Goal: Communication & Community: Answer question/provide support

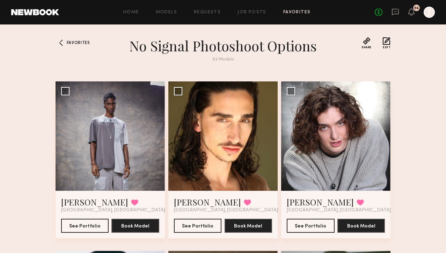
scroll to position [529, 0]
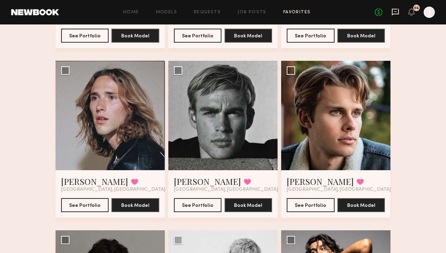
click at [392, 11] on icon at bounding box center [395, 12] width 7 height 7
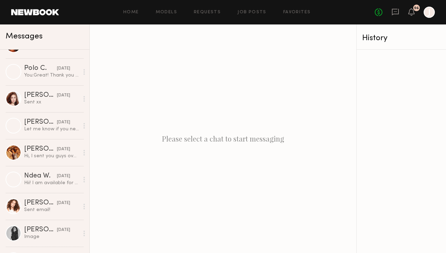
scroll to position [719, 0]
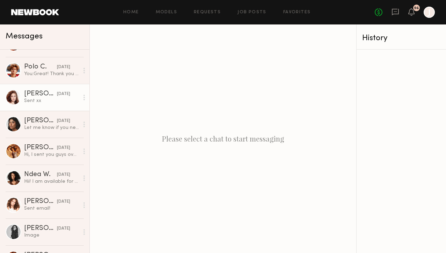
click at [58, 100] on div "Sent xx" at bounding box center [51, 100] width 55 height 7
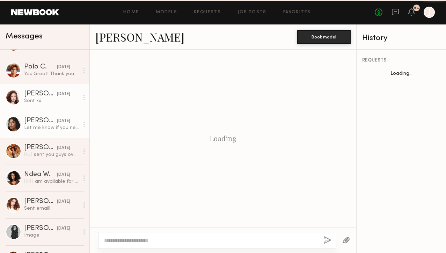
scroll to position [680, 0]
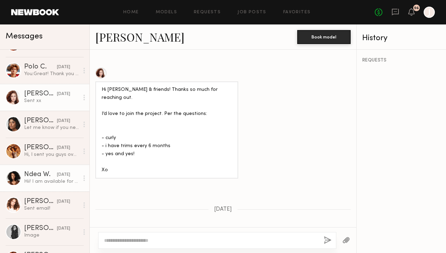
click at [50, 168] on link "Ndea W. [DATE] Hii! I am available for the shoot date! However, I can send phot…" at bounding box center [44, 178] width 89 height 27
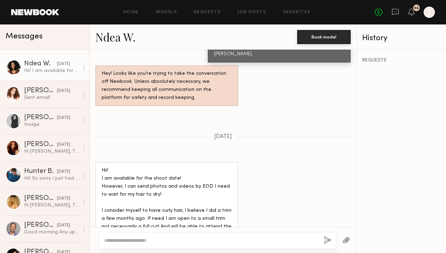
scroll to position [831, 0]
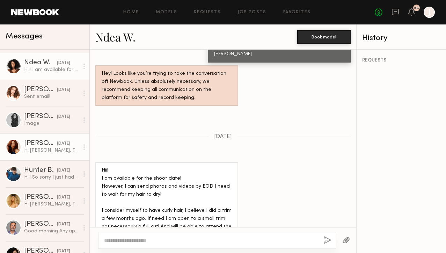
click at [57, 145] on div "[DATE]" at bounding box center [63, 143] width 13 height 7
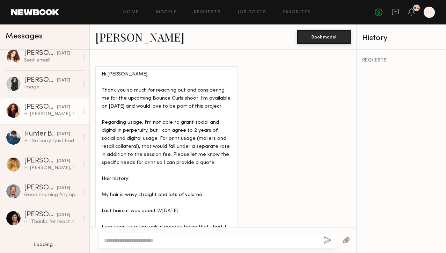
scroll to position [868, 0]
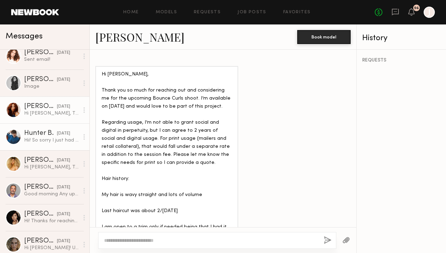
click at [56, 142] on div "Hii! So sorry I just had something come up that morning. I’m available anytime …" at bounding box center [51, 140] width 55 height 7
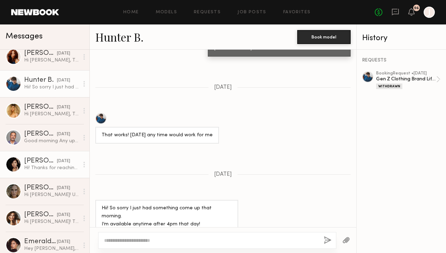
scroll to position [923, 0]
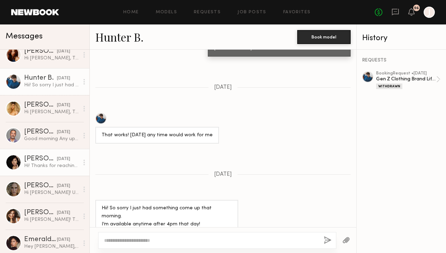
click at [47, 165] on div "Hi! Thanks for reaching out! I would love to be a part of this shoot I absolute…" at bounding box center [51, 165] width 55 height 7
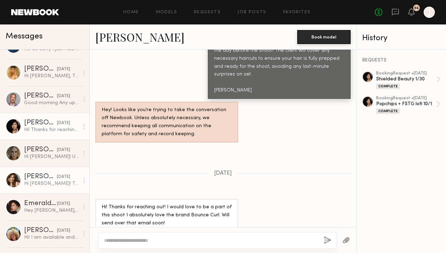
scroll to position [960, 0]
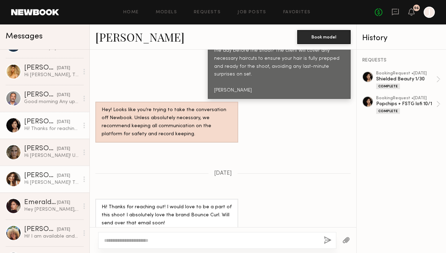
click at [44, 178] on div "[PERSON_NAME]" at bounding box center [40, 175] width 33 height 7
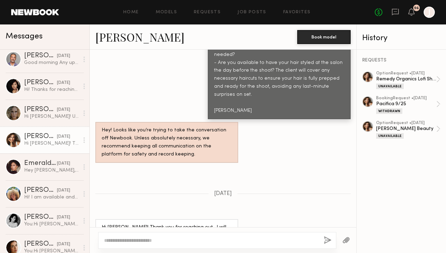
scroll to position [1001, 0]
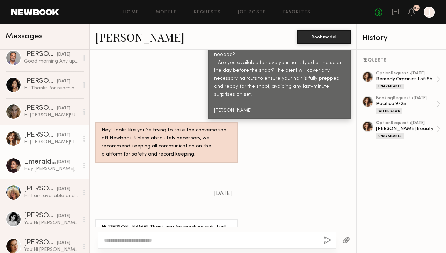
click at [46, 170] on div "Hey [PERSON_NAME],I have extensions in my hair right now so I’d be unable to do…" at bounding box center [51, 169] width 55 height 7
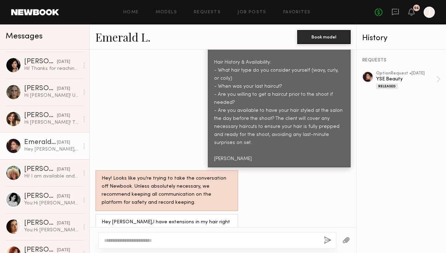
scroll to position [1022, 0]
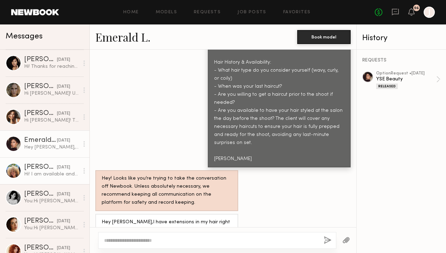
click at [46, 171] on div "Hi! I am available and will submit [DATE] through the email! :)" at bounding box center [51, 174] width 55 height 7
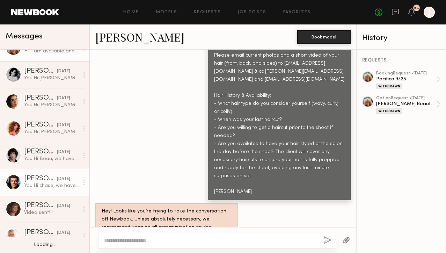
scroll to position [1146, 0]
click at [44, 176] on div "[PERSON_NAME]" at bounding box center [40, 178] width 33 height 7
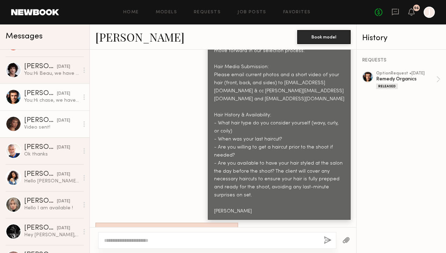
scroll to position [1231, 0]
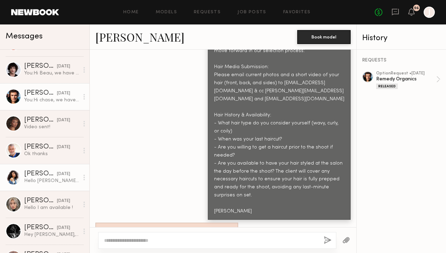
click at [57, 175] on div "[DATE]" at bounding box center [63, 174] width 13 height 7
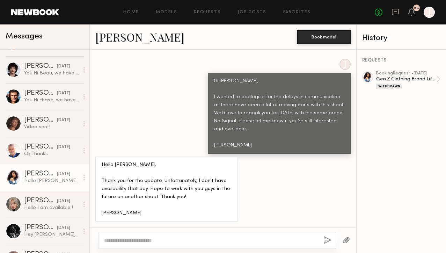
scroll to position [771, 0]
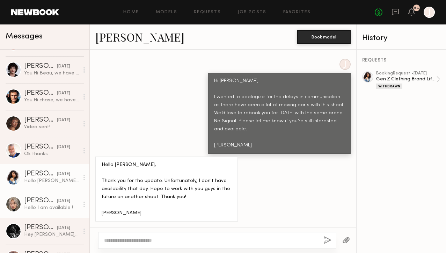
click at [50, 192] on link "[PERSON_NAME] [DATE] Hello I am available !" at bounding box center [44, 204] width 89 height 27
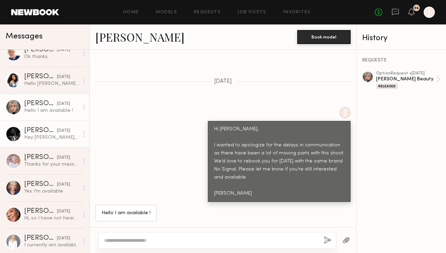
scroll to position [1329, 0]
click at [61, 139] on div "Hey [PERSON_NAME], it’s all good man. I totally understand there’s always a ton…" at bounding box center [51, 136] width 55 height 7
